Goal: Purchase product/service

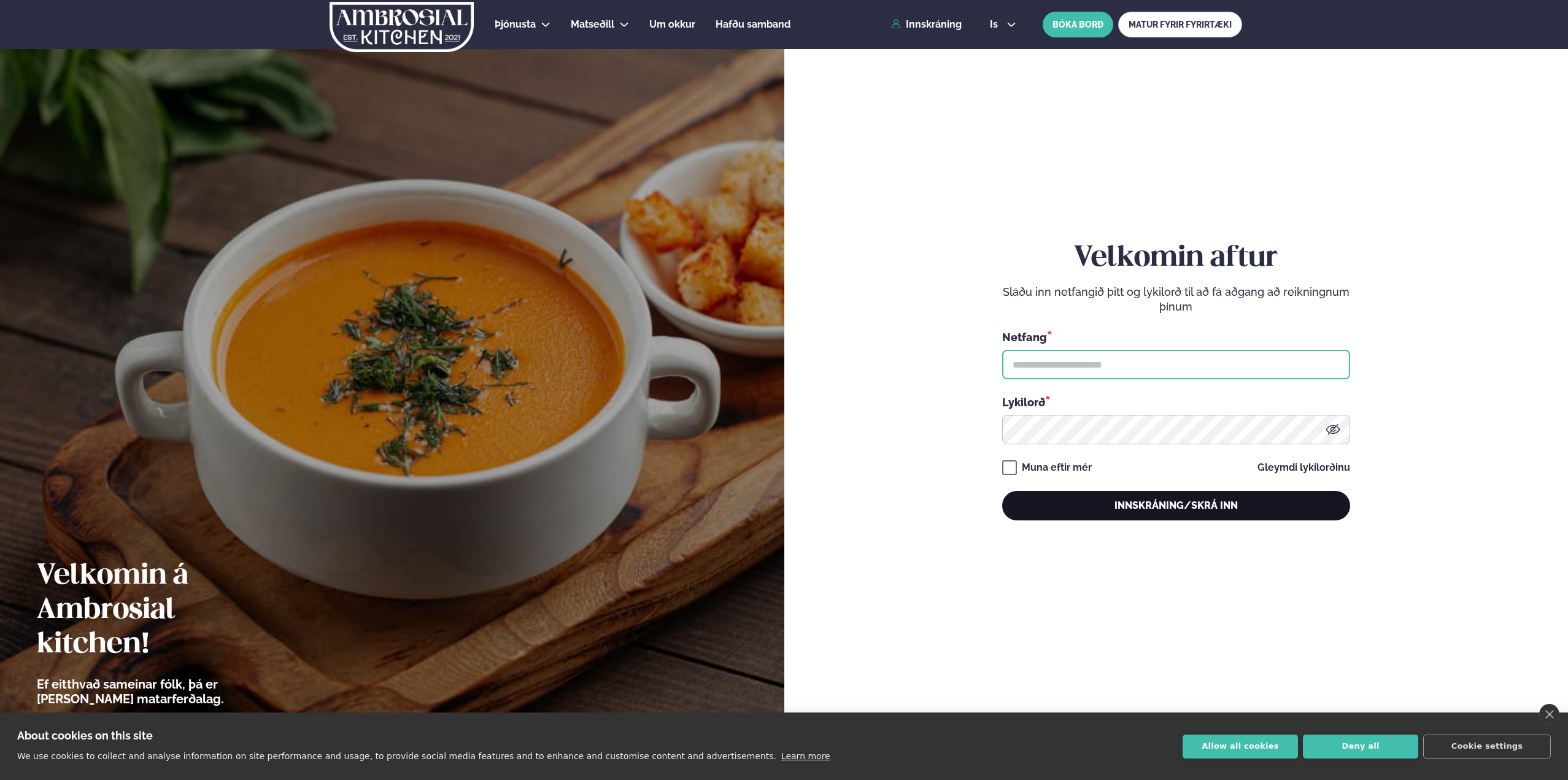
type input "**********"
click at [1218, 511] on button "Innskráning/Skrá inn" at bounding box center [1176, 506] width 348 height 29
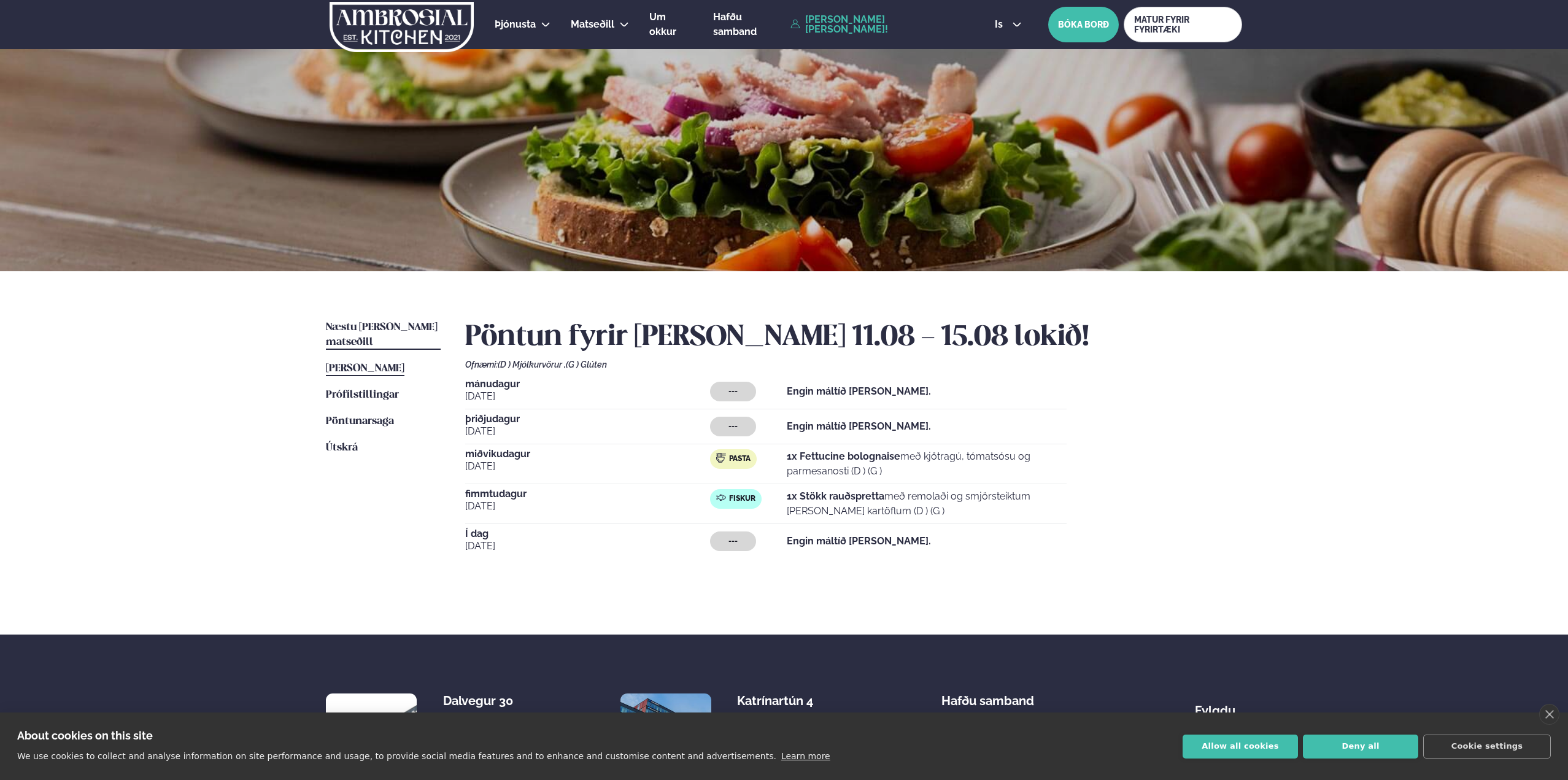
click at [378, 325] on span "Næstu [PERSON_NAME] matseðill" at bounding box center [382, 334] width 112 height 25
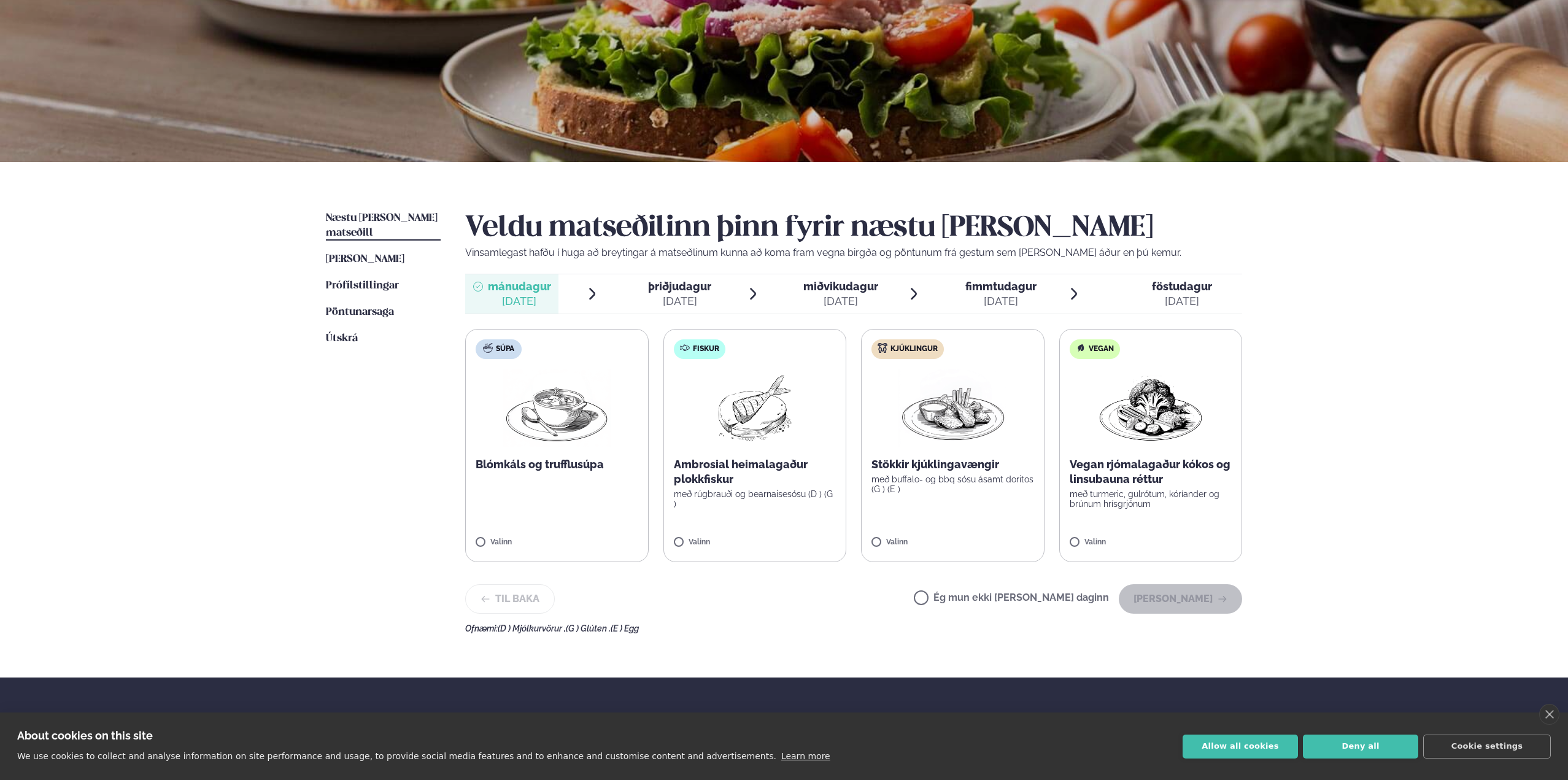
scroll to position [123, 0]
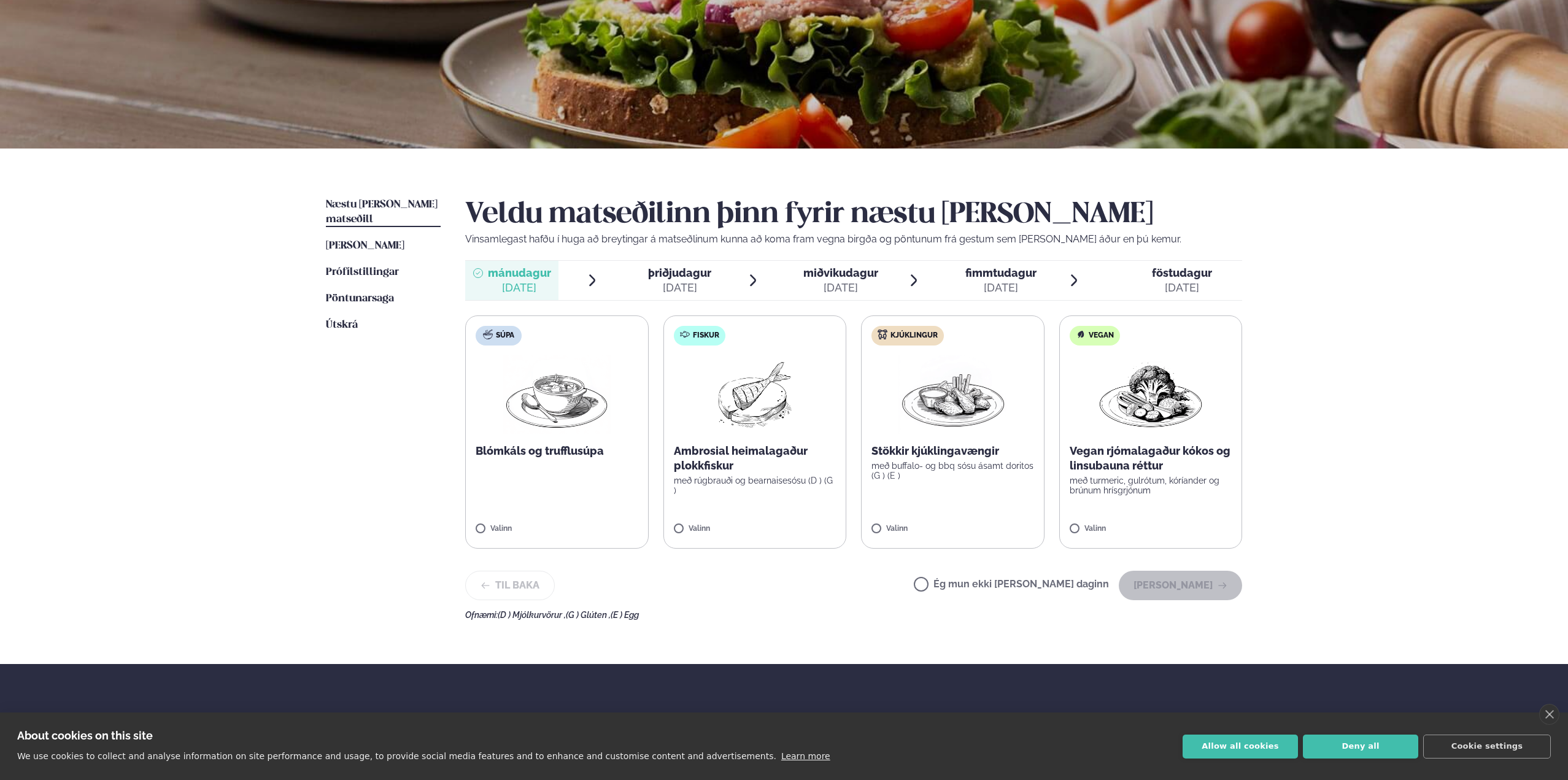
click at [826, 289] on div "[DATE]" at bounding box center [840, 288] width 75 height 15
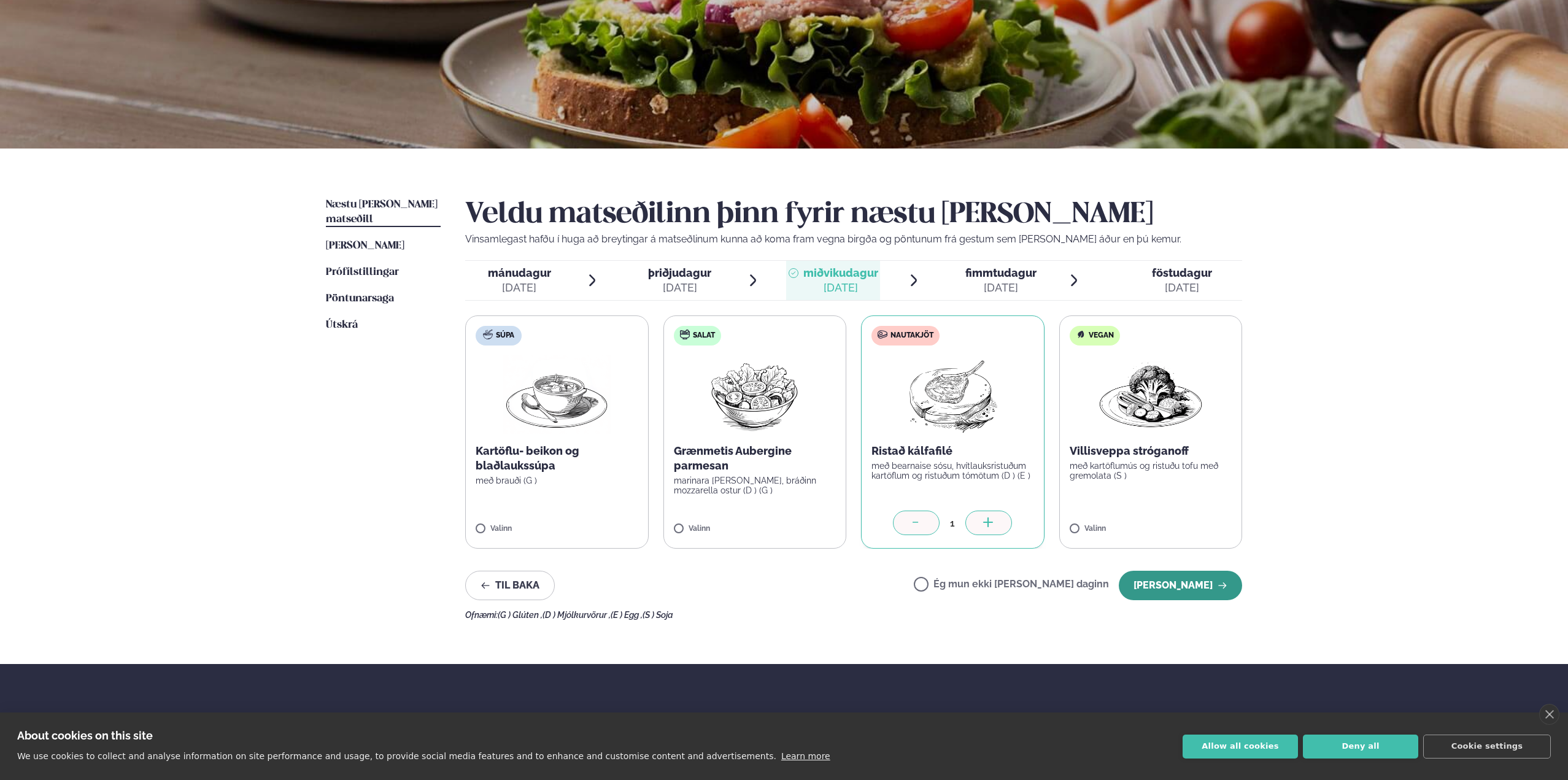
click at [1199, 579] on button "[PERSON_NAME]" at bounding box center [1180, 586] width 124 height 29
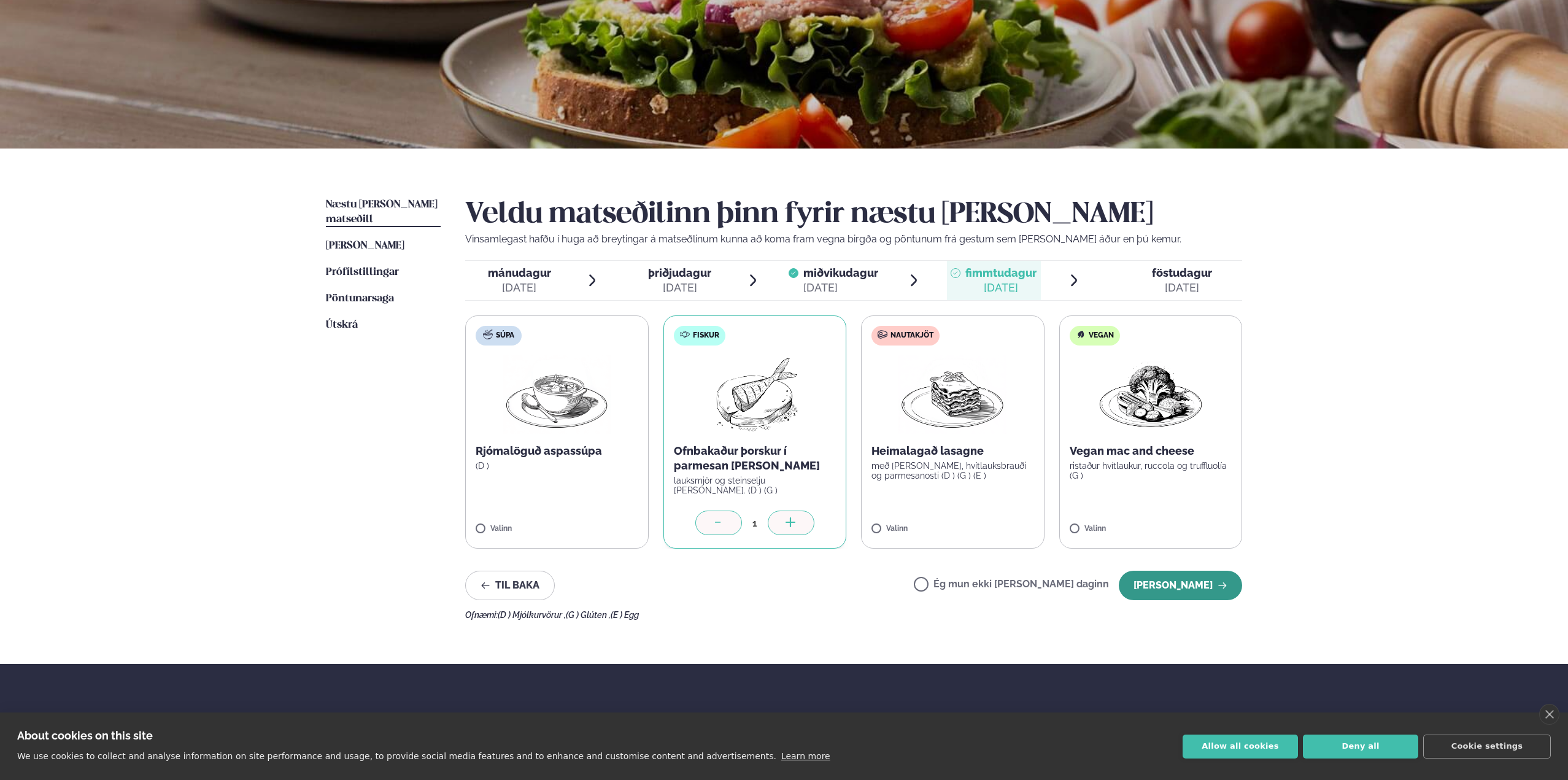
click at [1204, 590] on button "[PERSON_NAME]" at bounding box center [1180, 586] width 124 height 29
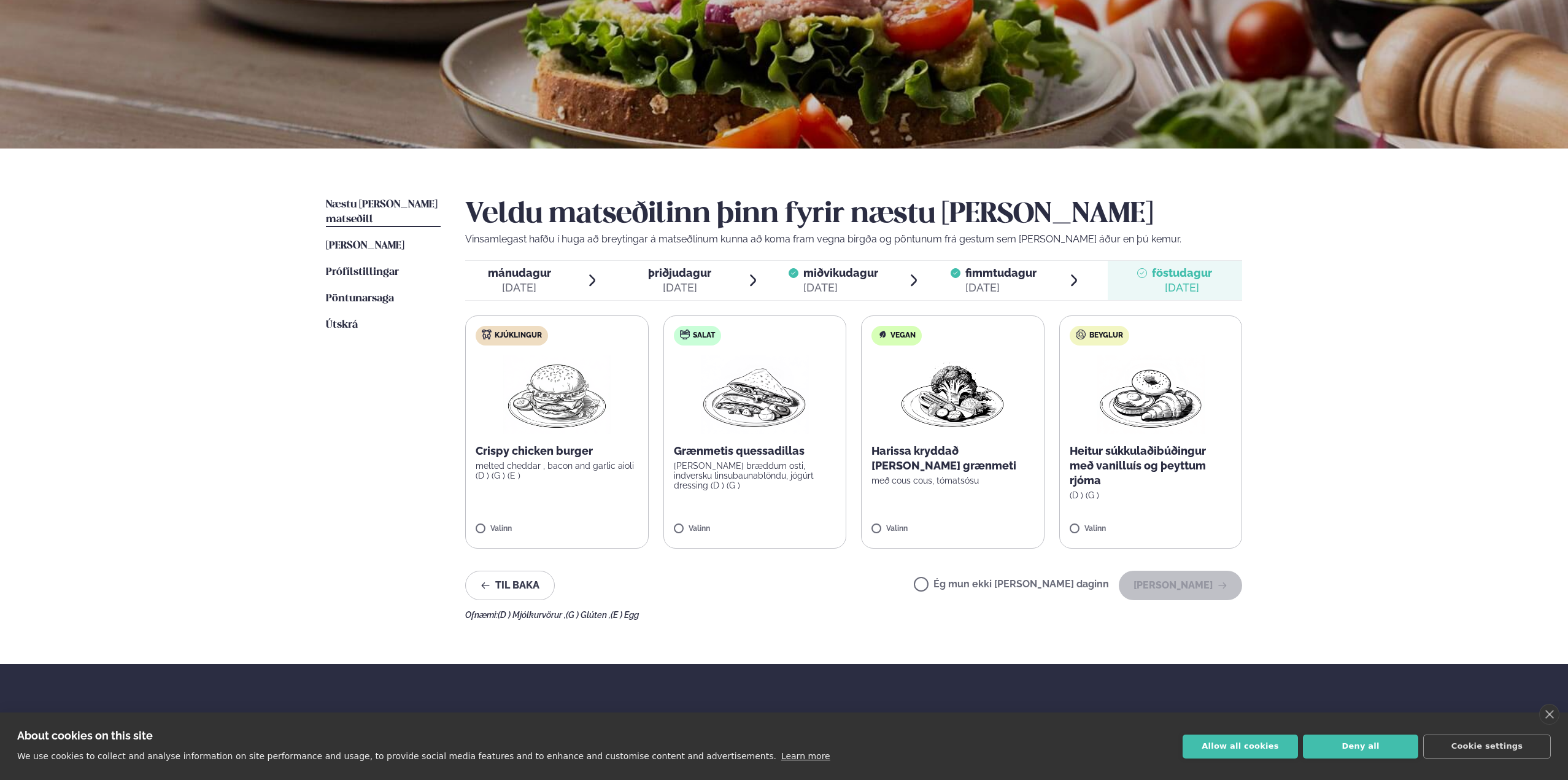
click at [691, 279] on span "þriðjudagur" at bounding box center [679, 273] width 63 height 13
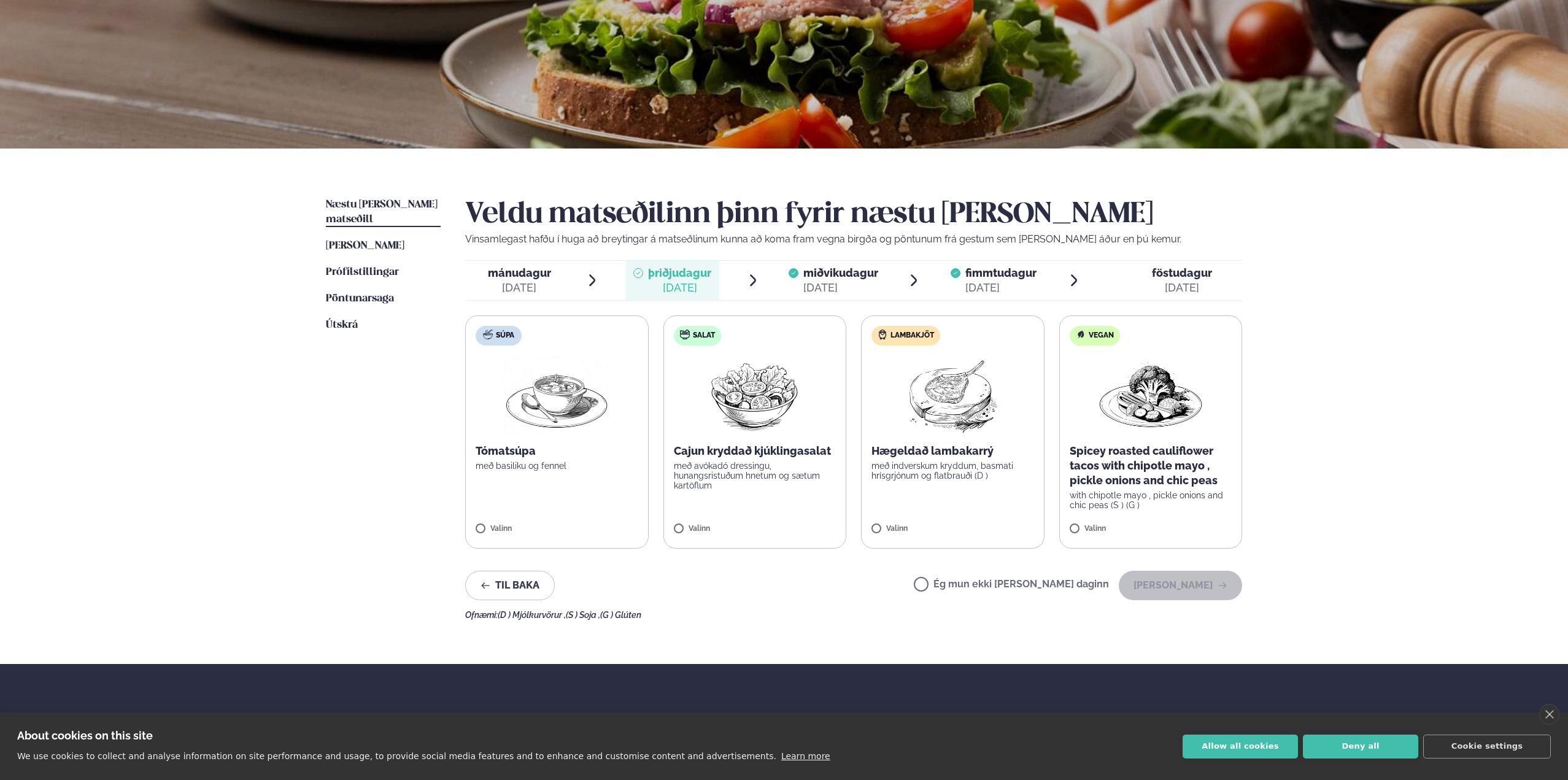
click at [513, 278] on span "mánudagur" at bounding box center [519, 273] width 63 height 13
